Goal: Navigation & Orientation: Find specific page/section

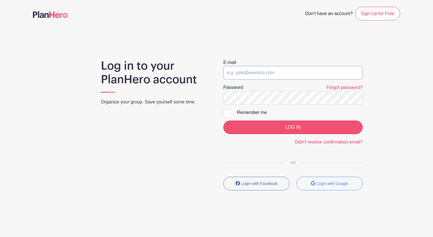
type input "volunteer@auburnheights.org"
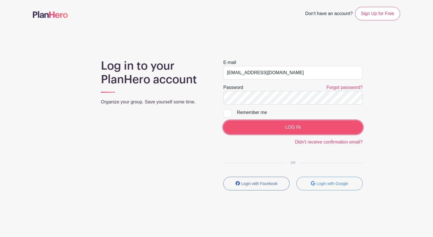
click at [301, 128] on input "LOG IN" at bounding box center [293, 127] width 140 height 14
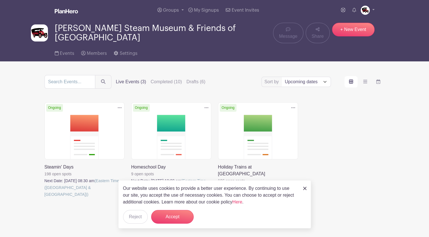
click at [306, 188] on div "Our website uses cookies to provide a better user experience. By continuing to …" at bounding box center [214, 204] width 193 height 48
click at [306, 189] on div "Our website uses cookies to provide a better user experience. By continuing to …" at bounding box center [214, 204] width 193 height 48
click at [304, 189] on img at bounding box center [304, 187] width 3 height 3
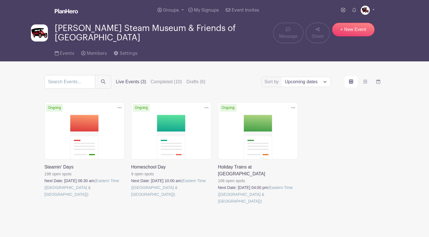
click at [45, 197] on link at bounding box center [45, 197] width 0 height 0
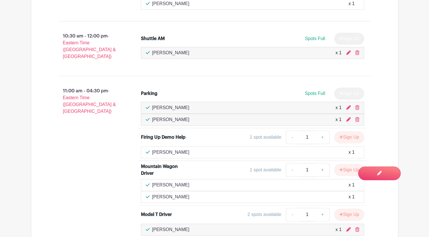
scroll to position [511, 0]
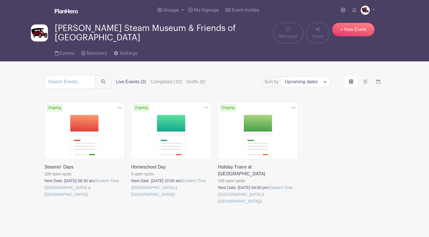
click at [218, 204] on link at bounding box center [218, 204] width 0 height 0
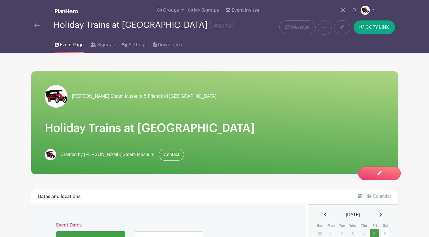
click at [36, 28] on link at bounding box center [37, 25] width 6 height 7
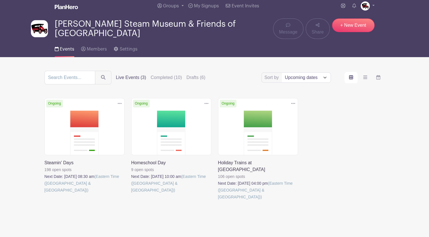
scroll to position [5, 0]
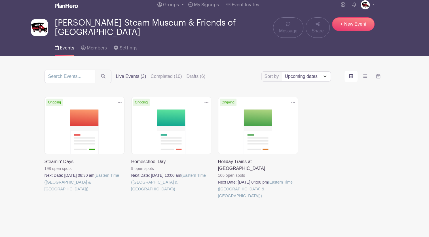
click at [45, 192] on link at bounding box center [45, 192] width 0 height 0
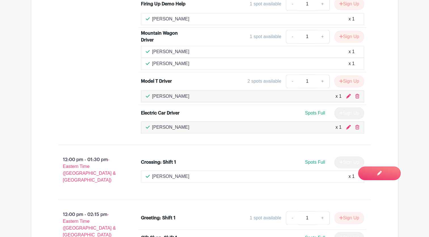
scroll to position [725, 0]
